Goal: Information Seeking & Learning: Understand process/instructions

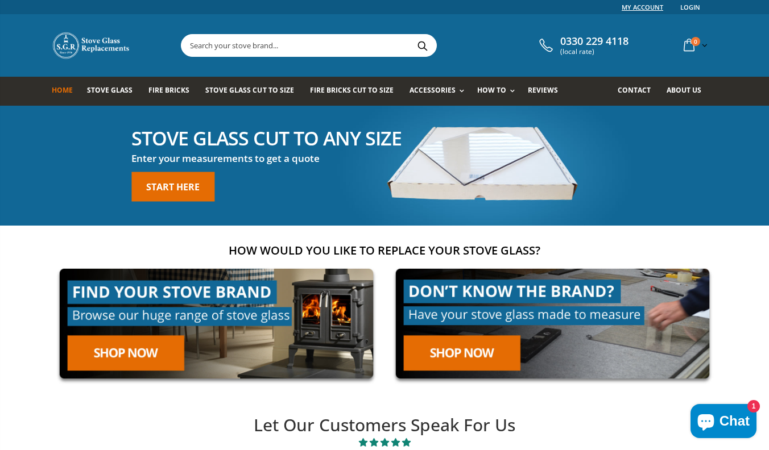
click at [642, 7] on link "My Account" at bounding box center [641, 7] width 41 height 14
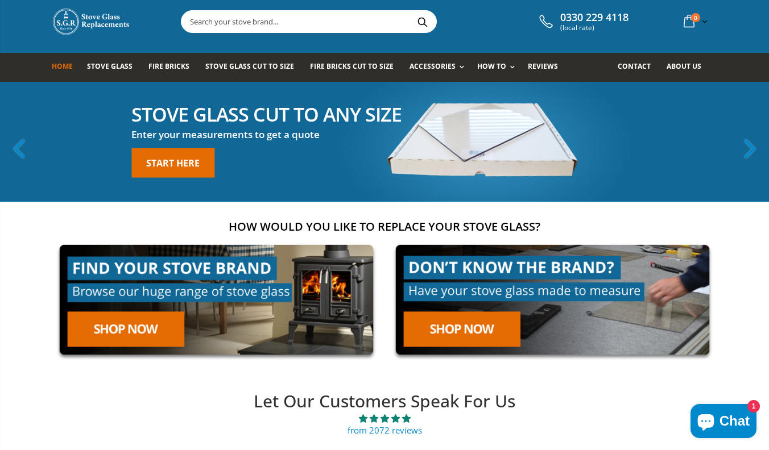
scroll to position [27, 0]
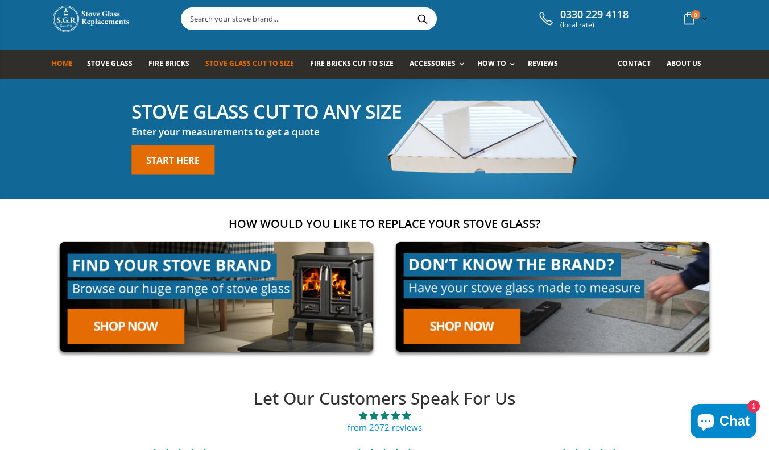
click at [255, 63] on span "Stove Glass Cut To Size" at bounding box center [249, 64] width 88 height 10
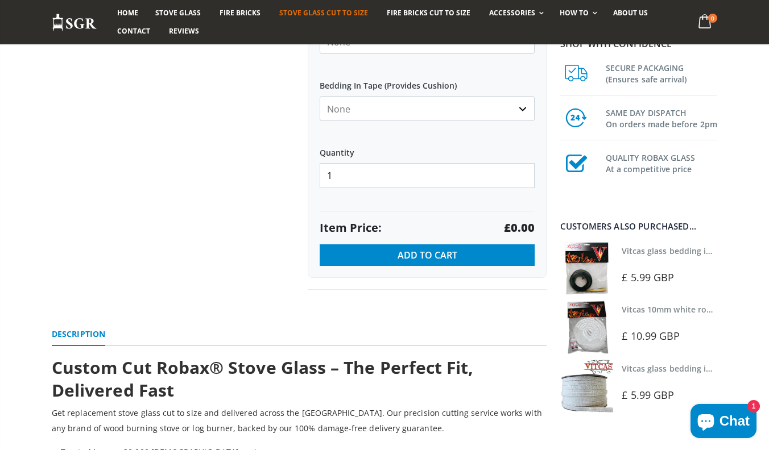
scroll to position [695, 0]
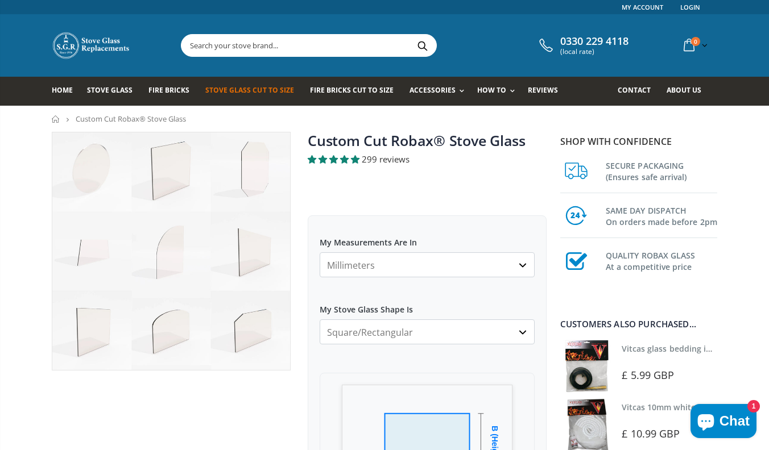
scroll to position [0, 0]
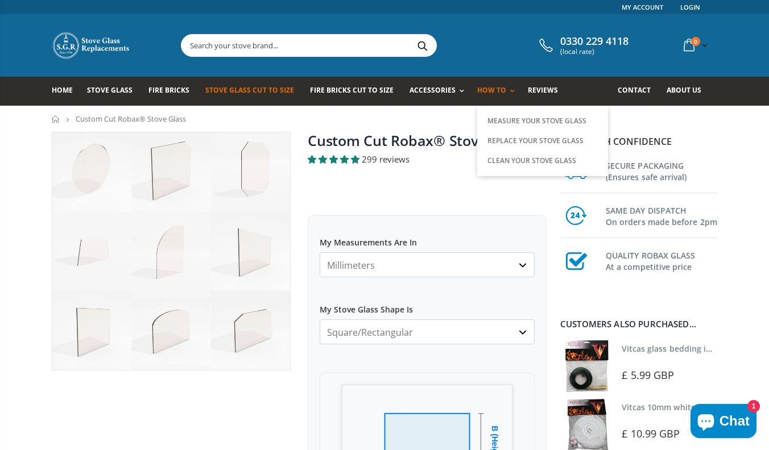
click at [478, 88] on span "How To" at bounding box center [491, 90] width 29 height 10
click at [495, 117] on link "Measure Your Stove Glass" at bounding box center [542, 120] width 116 height 19
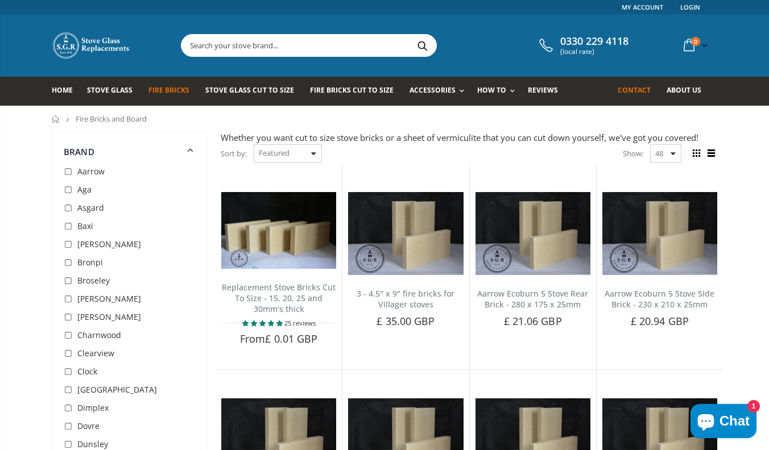
click at [626, 92] on span "Contact" at bounding box center [633, 90] width 33 height 10
